Goal: Find specific page/section

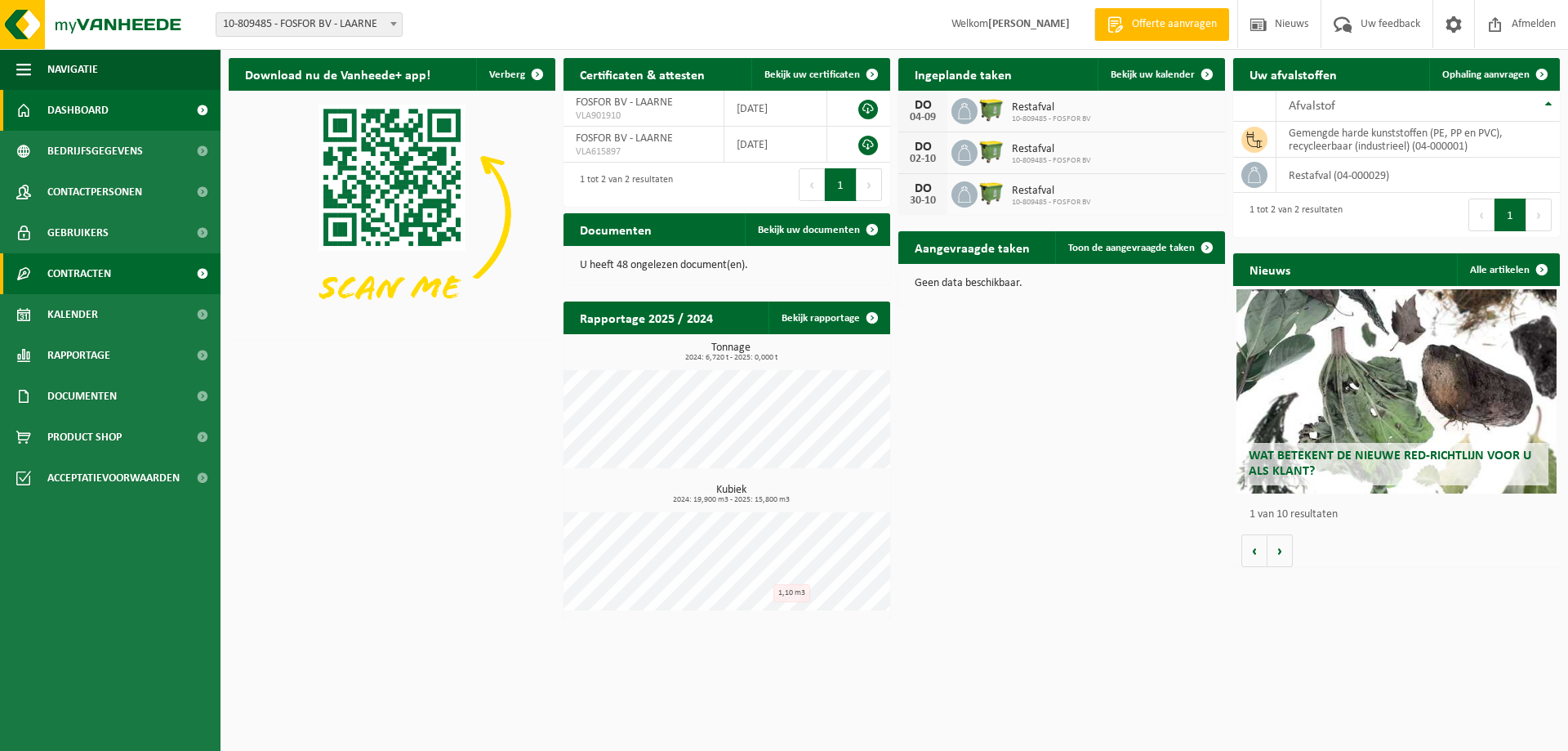
click at [87, 293] on span "Contracten" at bounding box center [79, 273] width 63 height 41
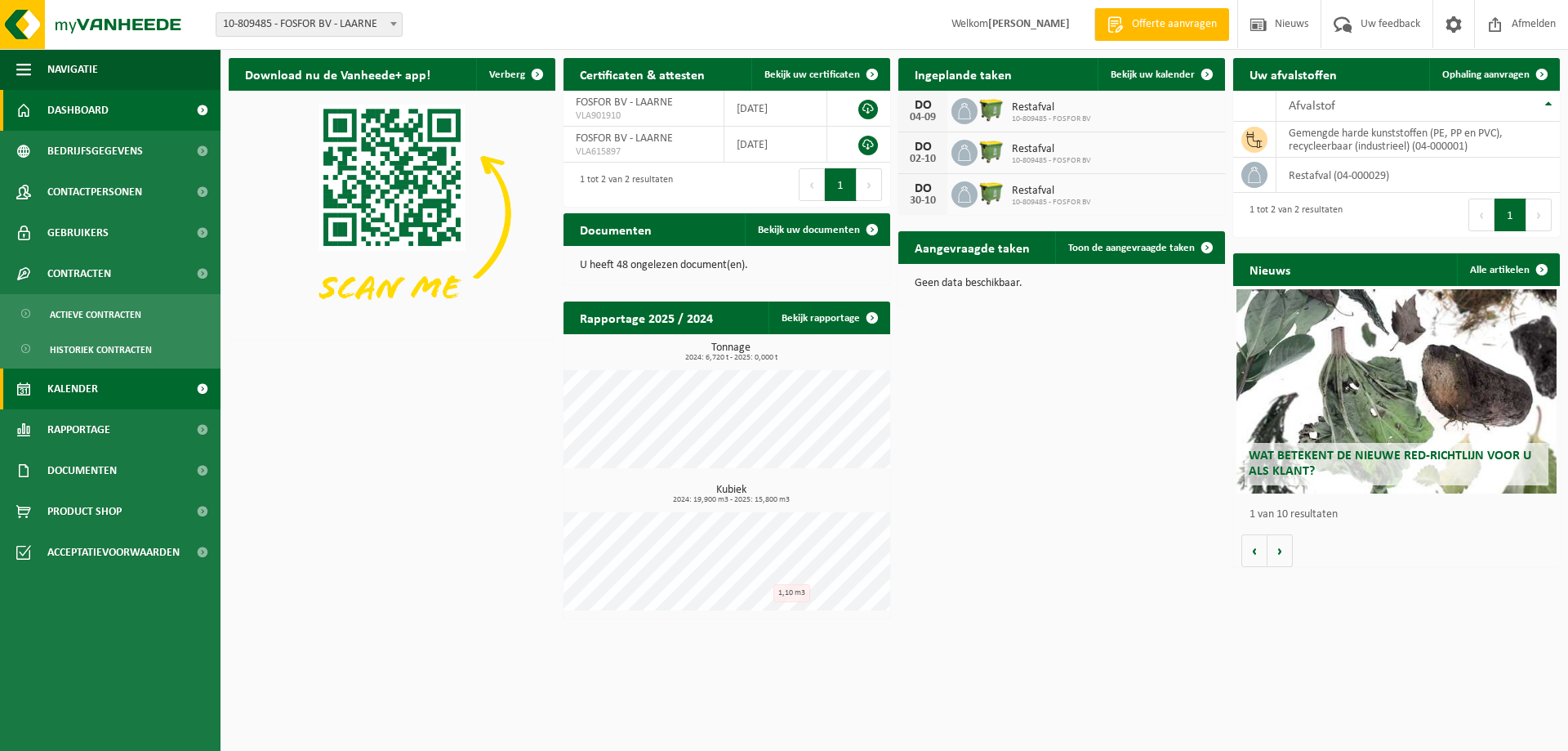
click at [52, 396] on span "Kalender" at bounding box center [73, 388] width 51 height 41
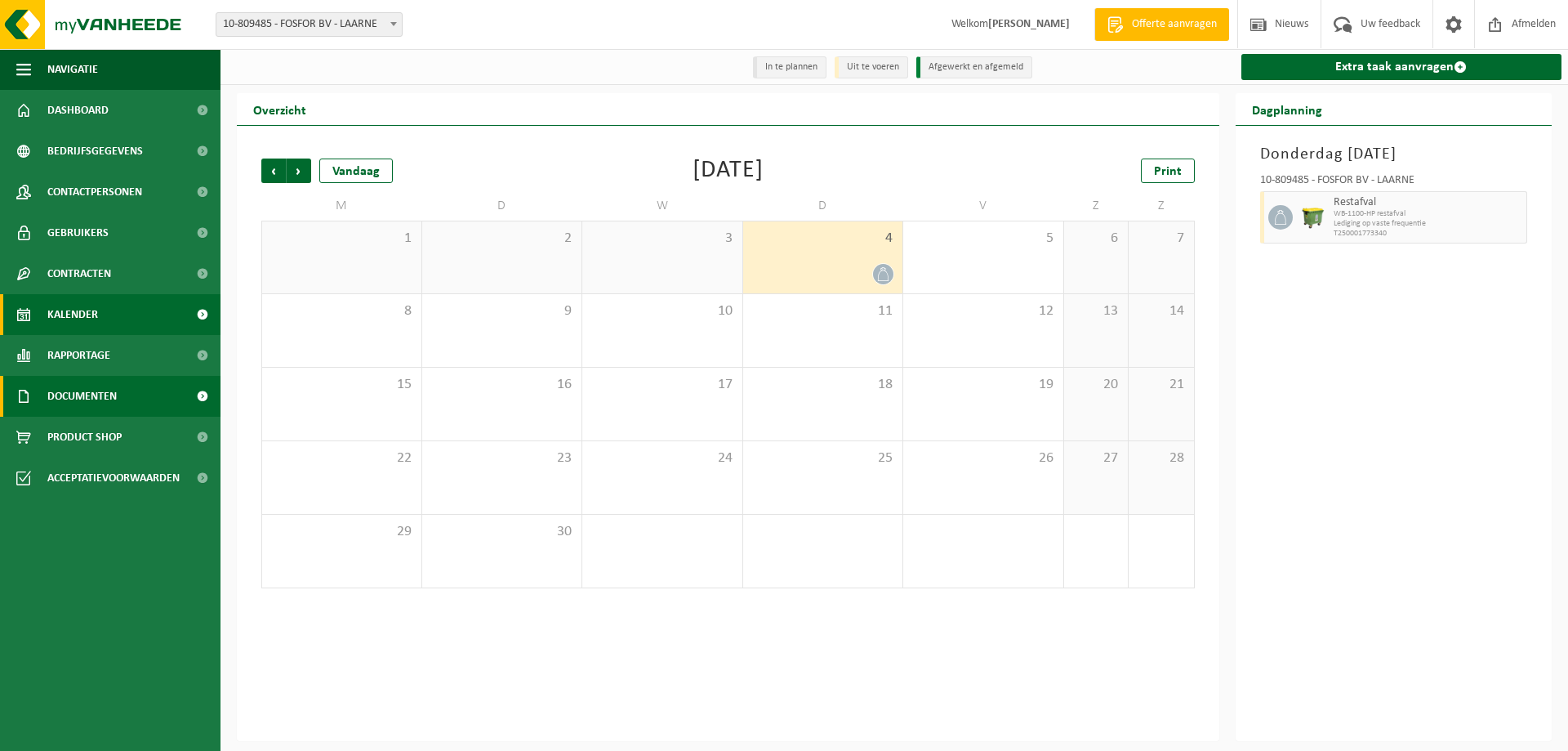
click at [80, 388] on span "Documenten" at bounding box center [82, 396] width 69 height 41
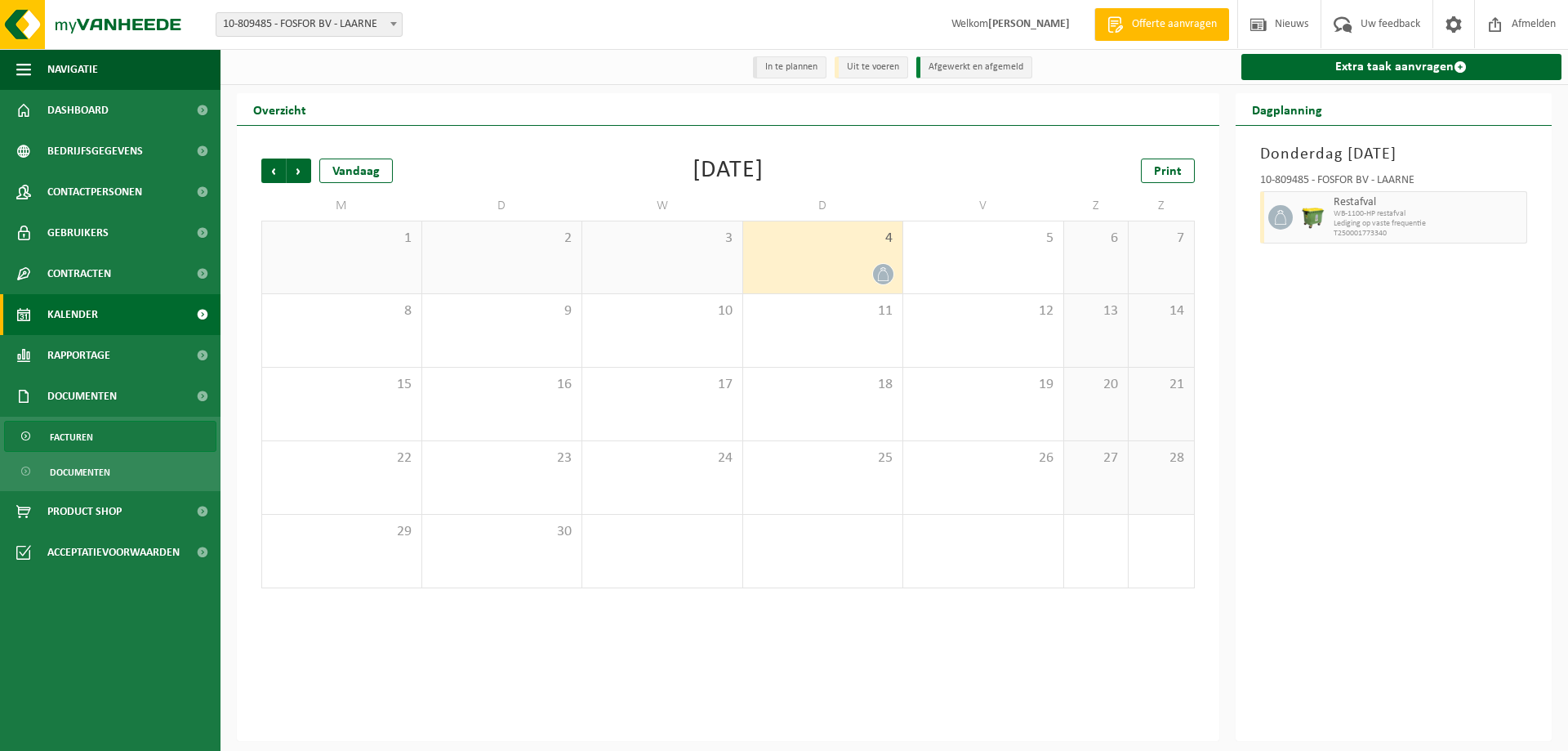
click at [78, 444] on span "Facturen" at bounding box center [72, 437] width 43 height 31
